Goal: Check status: Check status

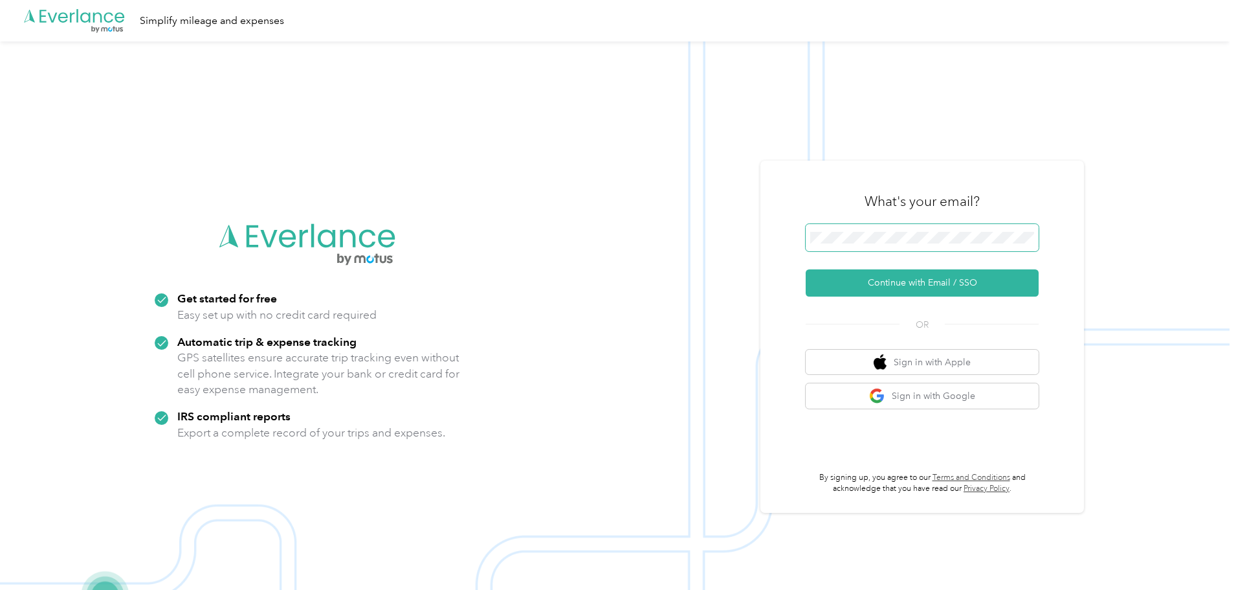
click at [915, 230] on span at bounding box center [922, 237] width 233 height 27
click at [893, 289] on button "Continue with Email / SSO" at bounding box center [922, 282] width 233 height 27
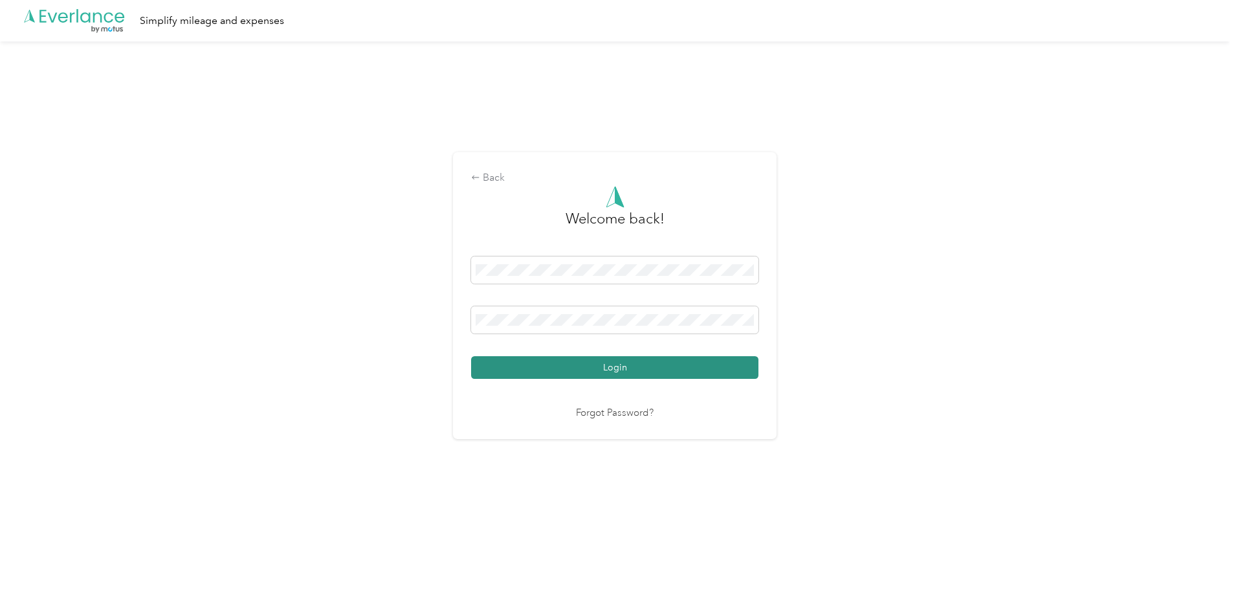
click at [614, 361] on button "Login" at bounding box center [614, 367] width 287 height 23
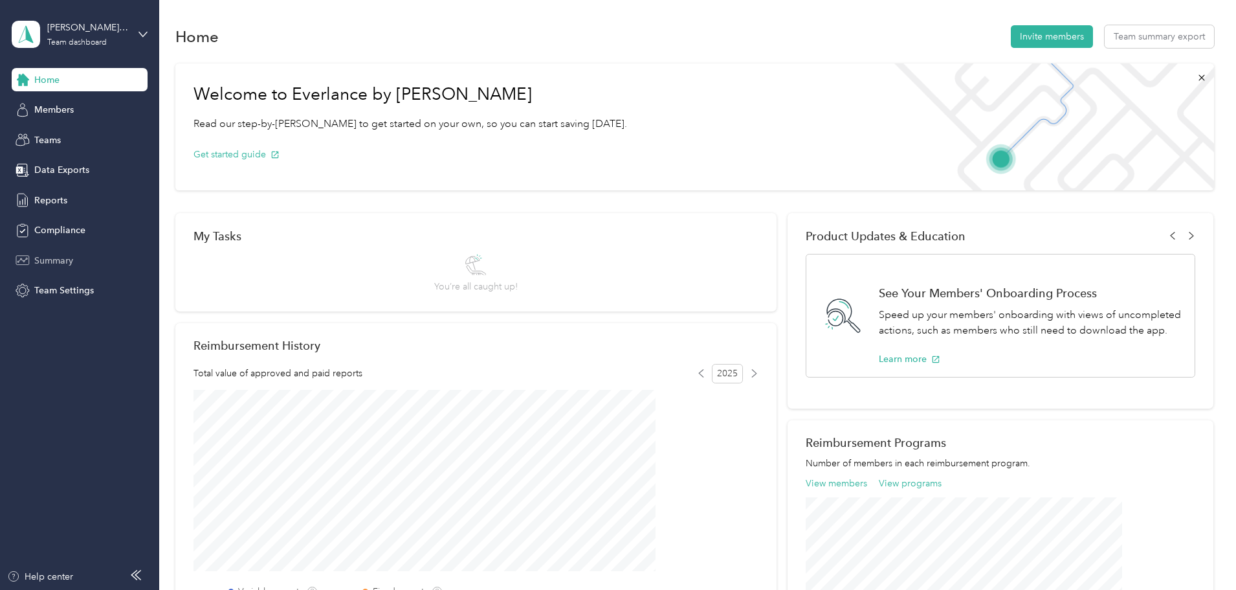
click at [67, 261] on span "Summary" at bounding box center [53, 261] width 39 height 14
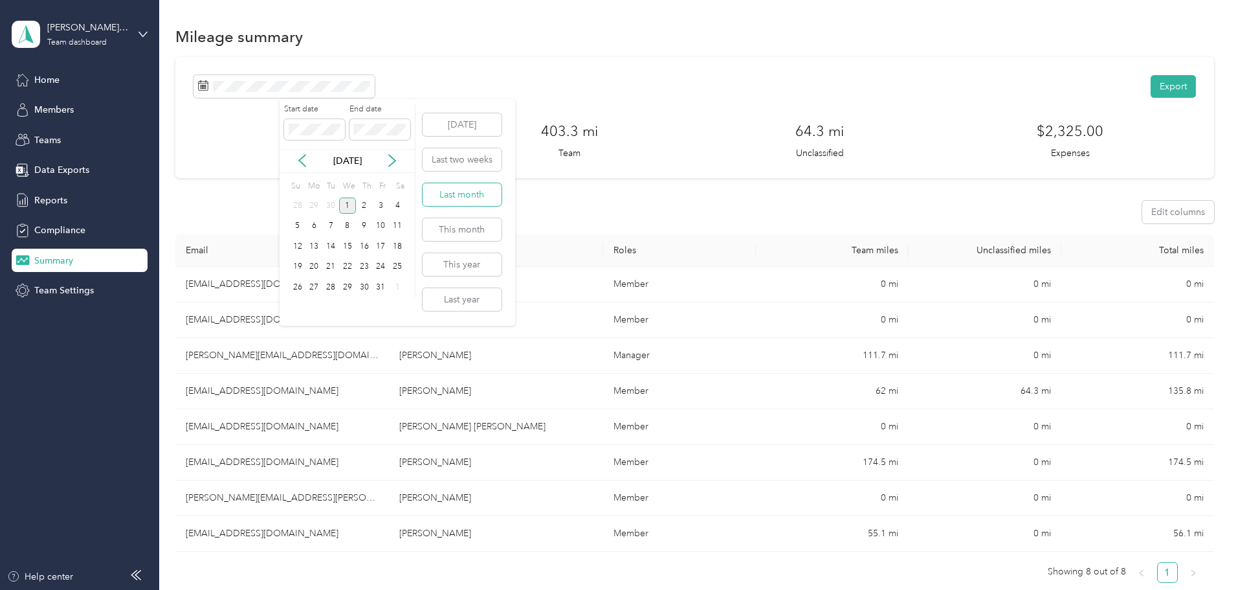
click at [447, 197] on button "Last month" at bounding box center [462, 194] width 79 height 23
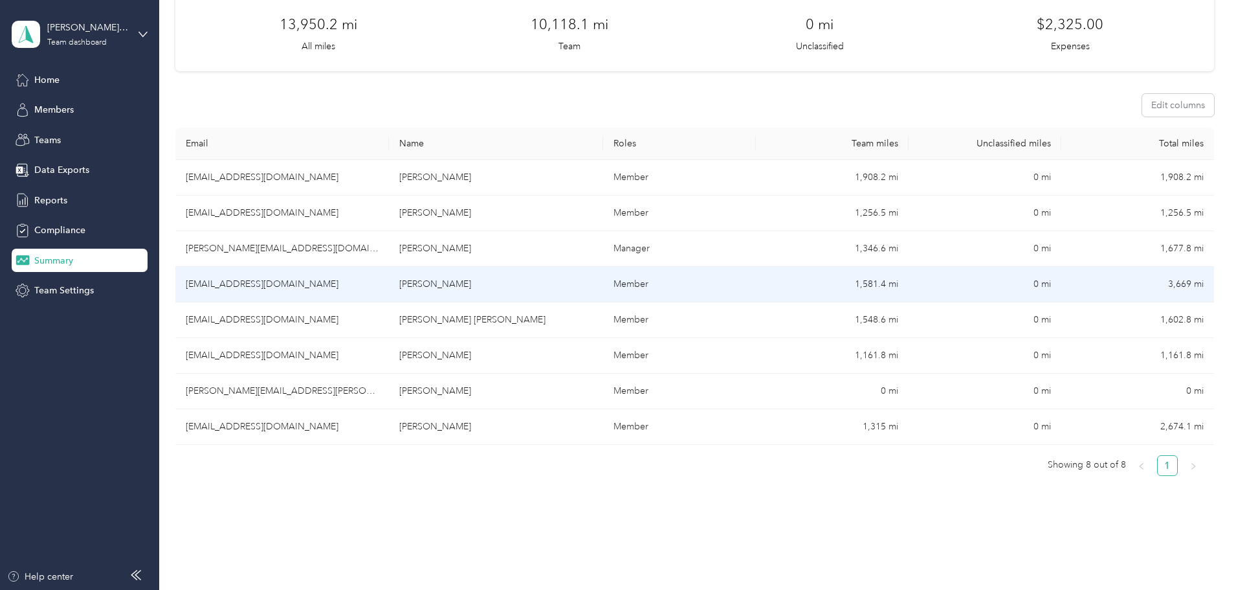
scroll to position [129, 0]
